Goal: Check status: Check status

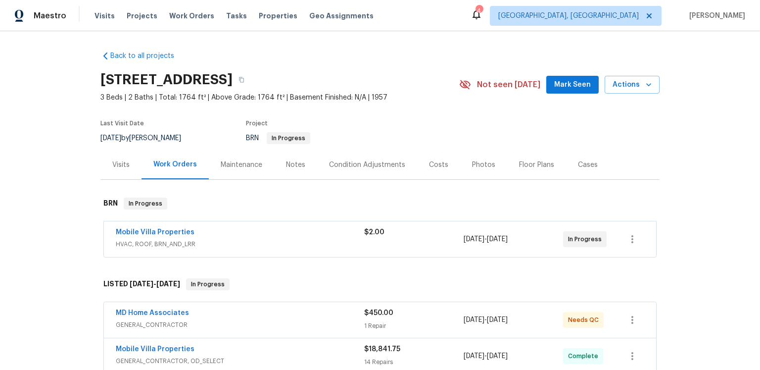
scroll to position [97, 0]
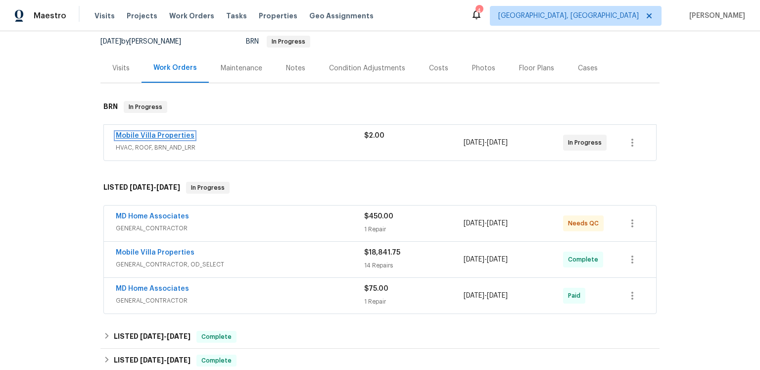
click at [181, 139] on link "Mobile Villa Properties" at bounding box center [155, 135] width 79 height 7
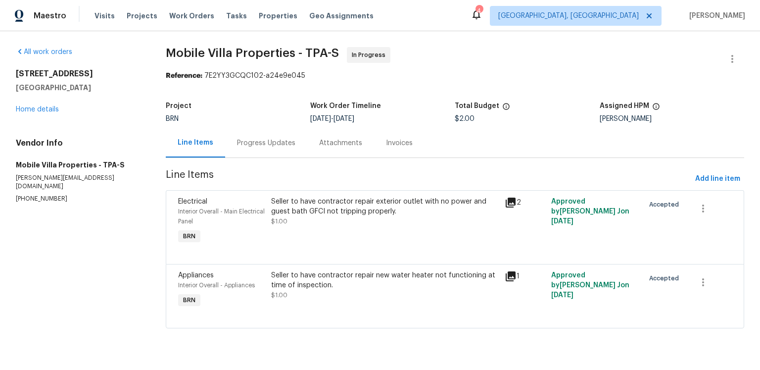
scroll to position [41, 0]
click at [512, 272] on icon at bounding box center [511, 276] width 10 height 10
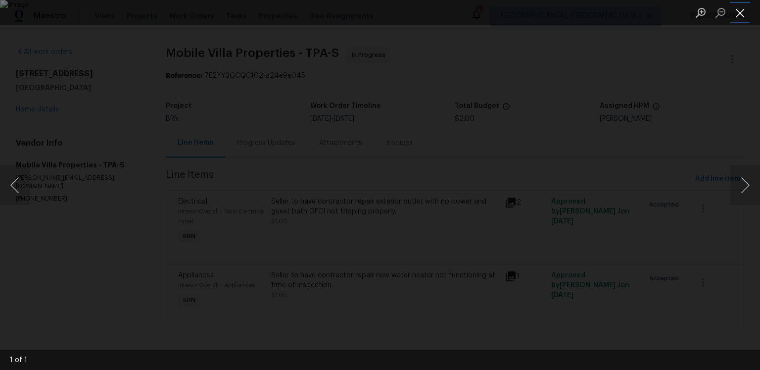
click at [740, 16] on button "Close lightbox" at bounding box center [741, 12] width 20 height 17
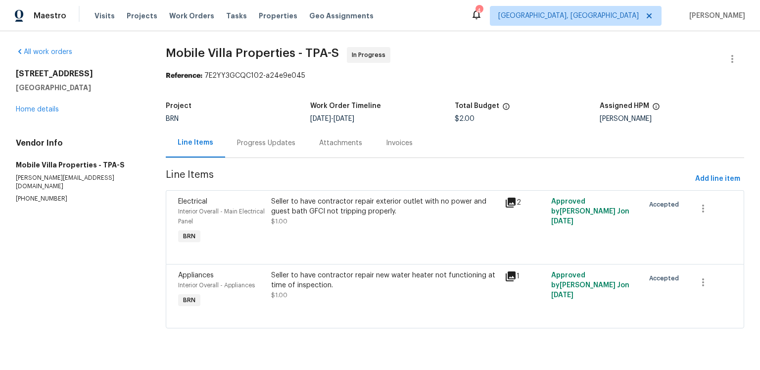
click at [284, 138] on div "Progress Updates" at bounding box center [266, 143] width 58 height 10
